Goal: Transaction & Acquisition: Purchase product/service

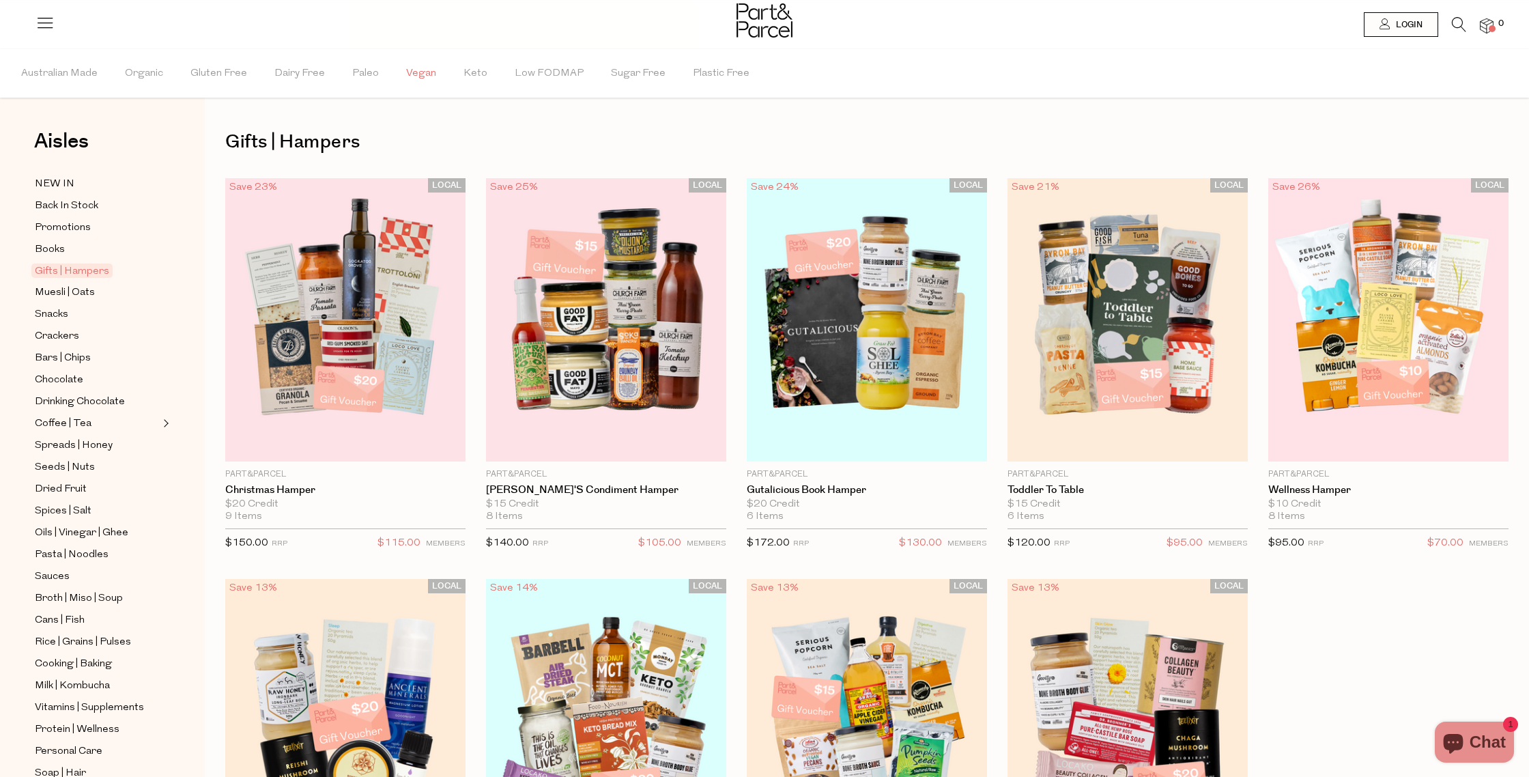
click at [406, 74] on span "Vegan" at bounding box center [421, 74] width 30 height 48
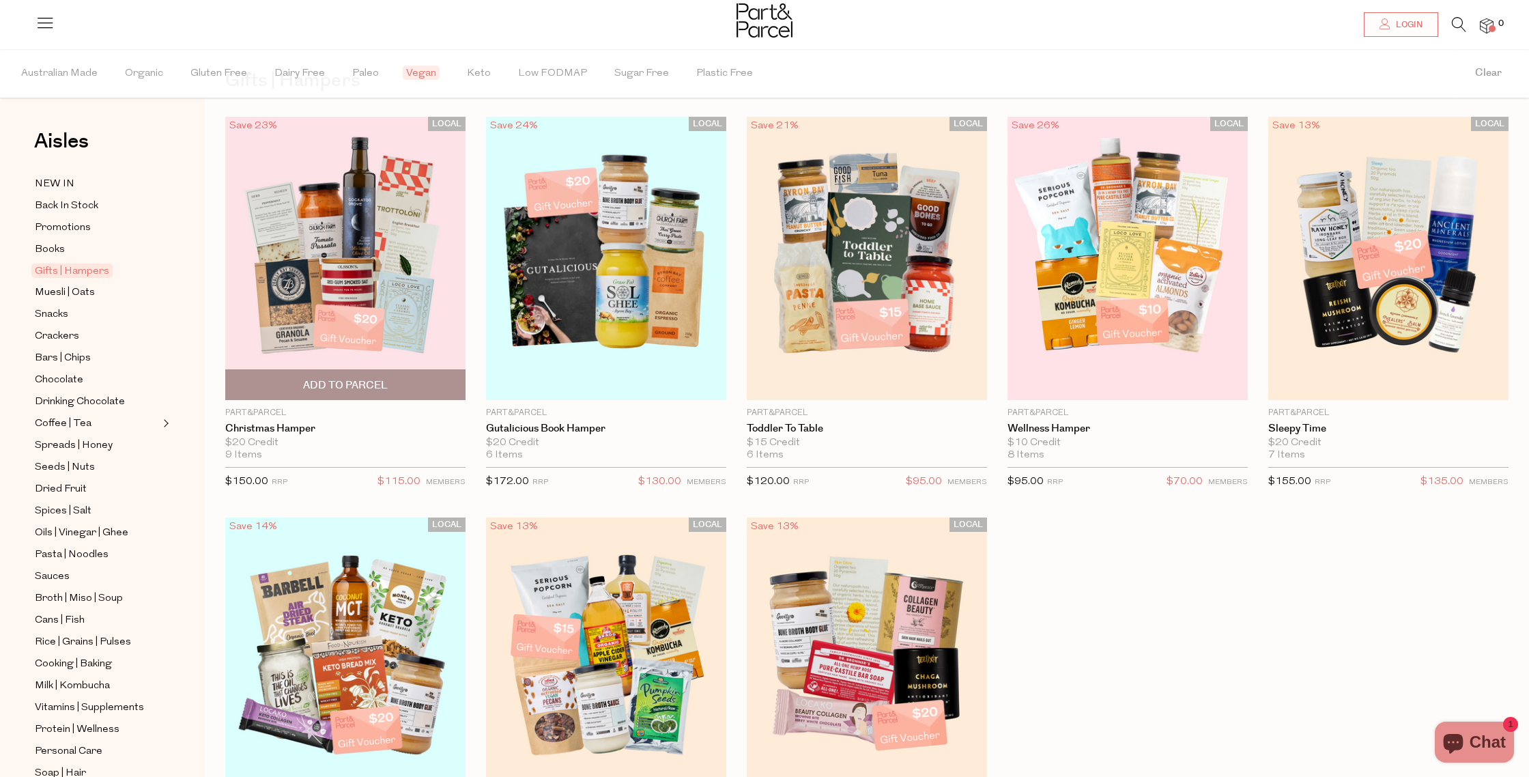
scroll to position [87, 0]
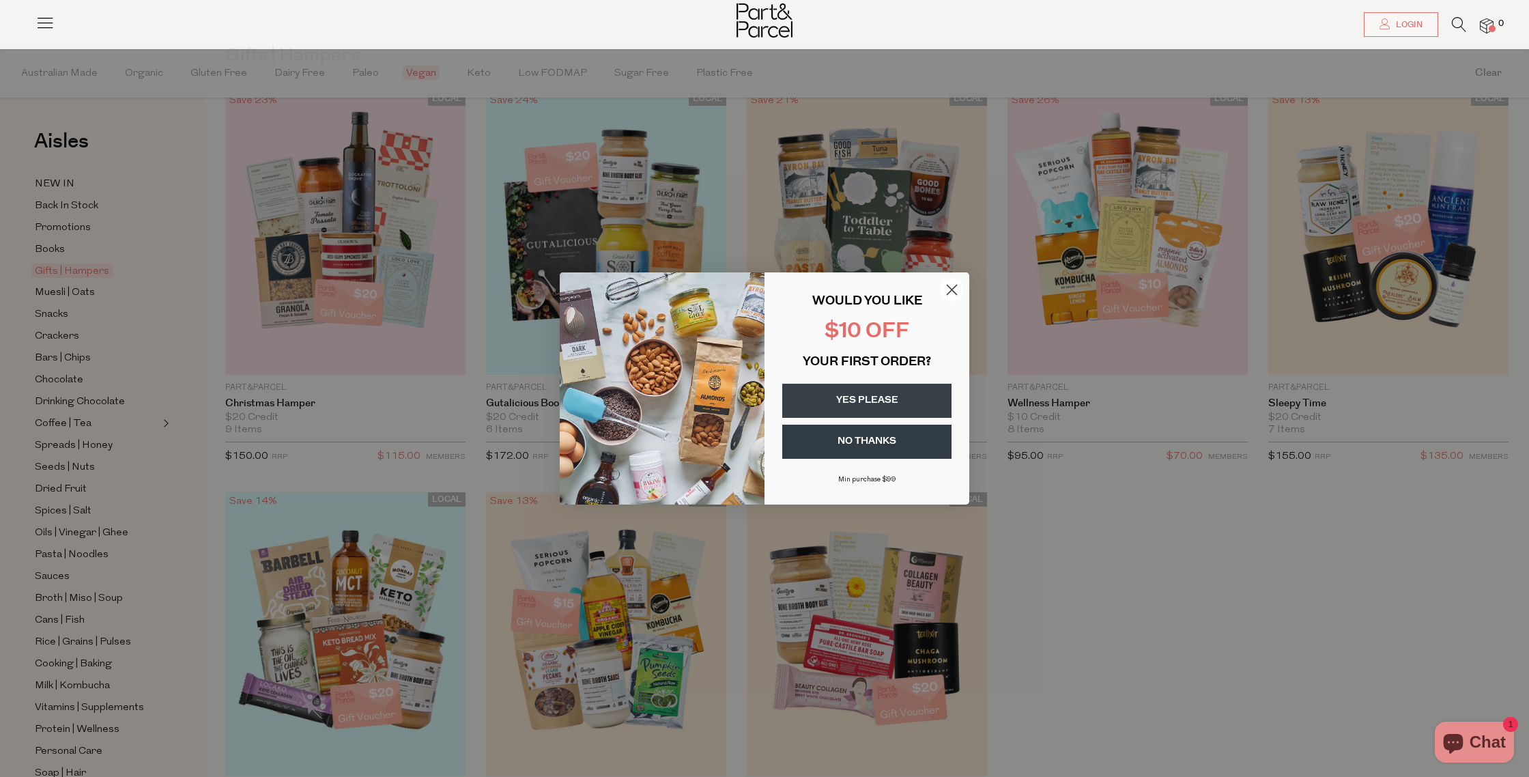
click at [951, 291] on circle "Close dialog" at bounding box center [952, 290] width 23 height 23
